Goal: Navigation & Orientation: Find specific page/section

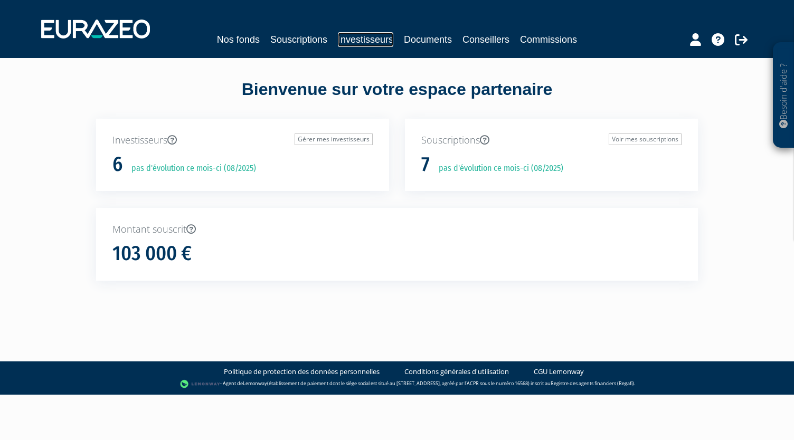
click at [348, 40] on link "Investisseurs" at bounding box center [365, 39] width 55 height 15
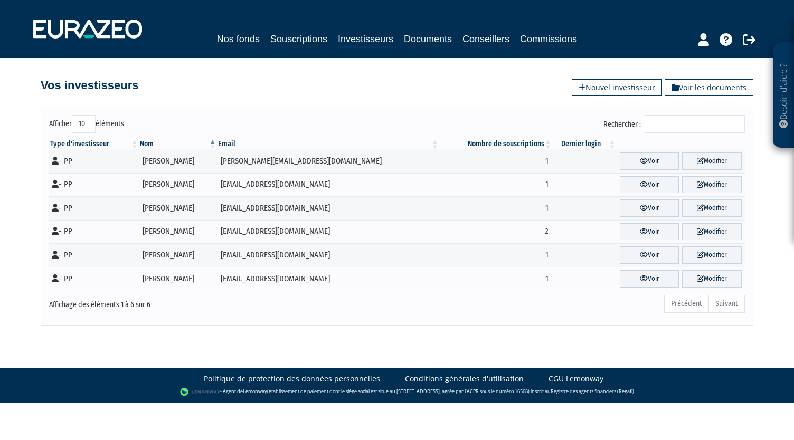
click at [313, 50] on nav "Nos fonds Souscriptions Investisseurs Documents Conseillers Commissions" at bounding box center [397, 29] width 794 height 58
click at [313, 43] on link "Souscriptions" at bounding box center [298, 39] width 57 height 15
